Goal: Find specific page/section: Locate a particular part of the current website

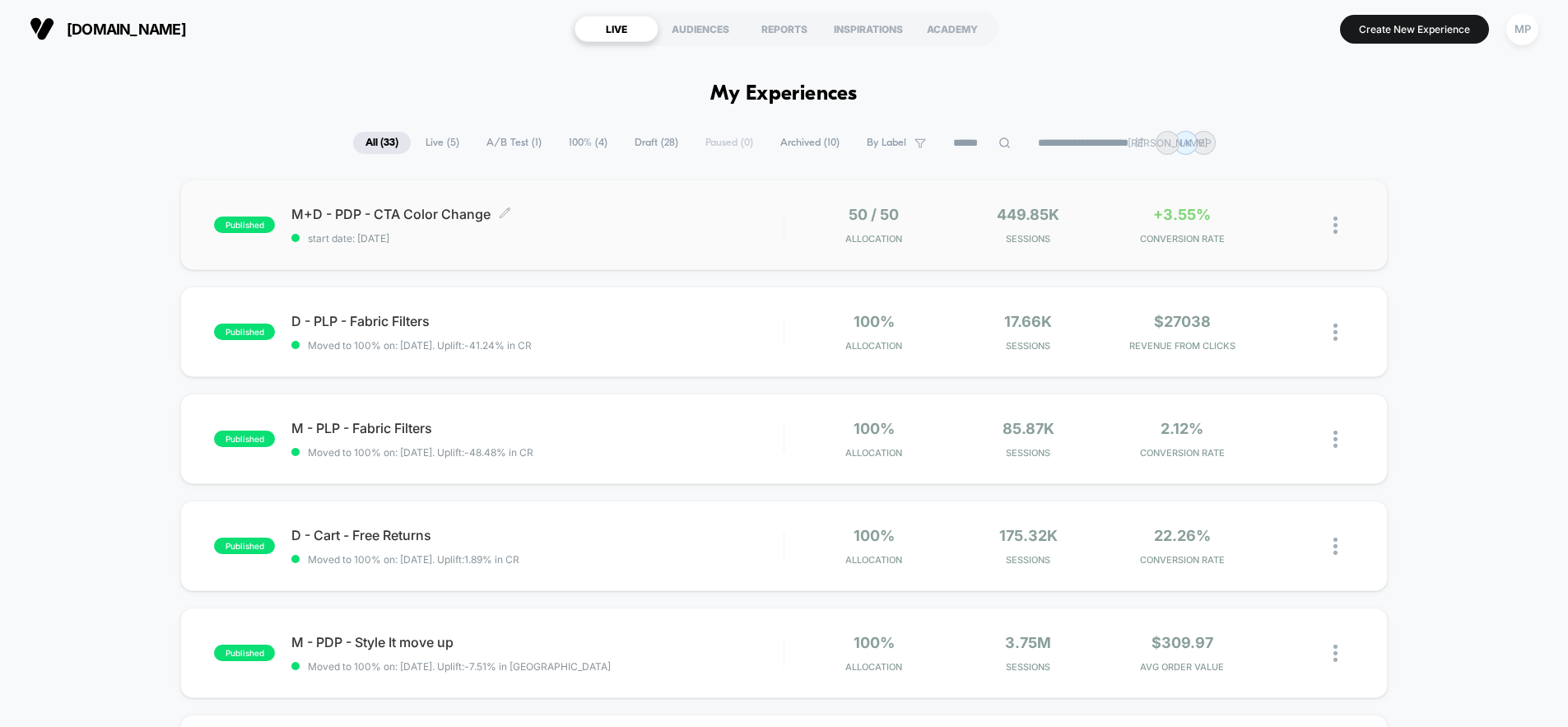
click at [714, 221] on span "M+D - PDP - CTA Color Change Click to edit experience details" at bounding box center [537, 214] width 492 height 16
